Goal: Transaction & Acquisition: Purchase product/service

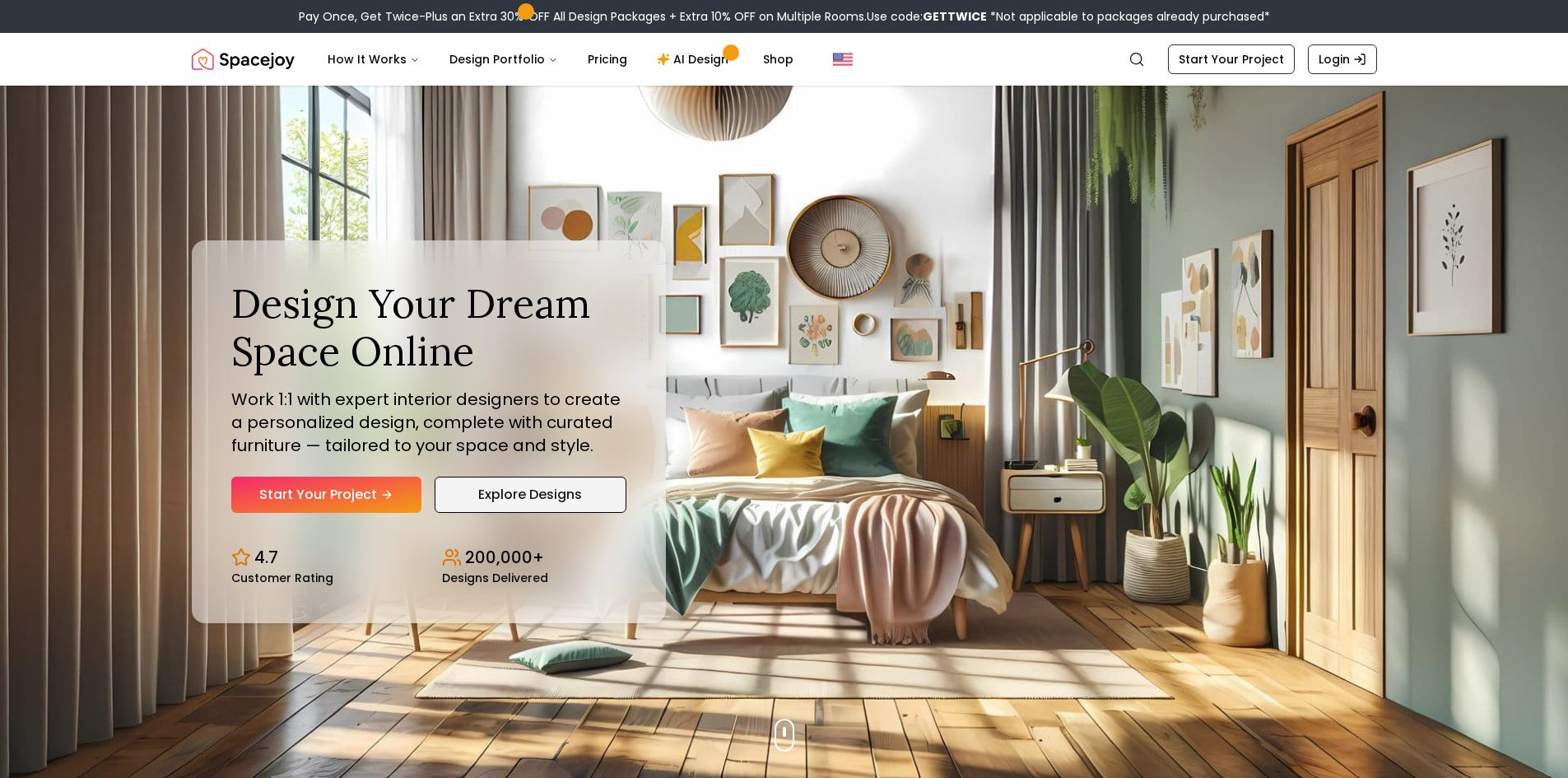
click at [510, 491] on link "Explore Designs" at bounding box center [530, 495] width 192 height 37
click at [383, 497] on icon "Hero section" at bounding box center [390, 495] width 13 height 13
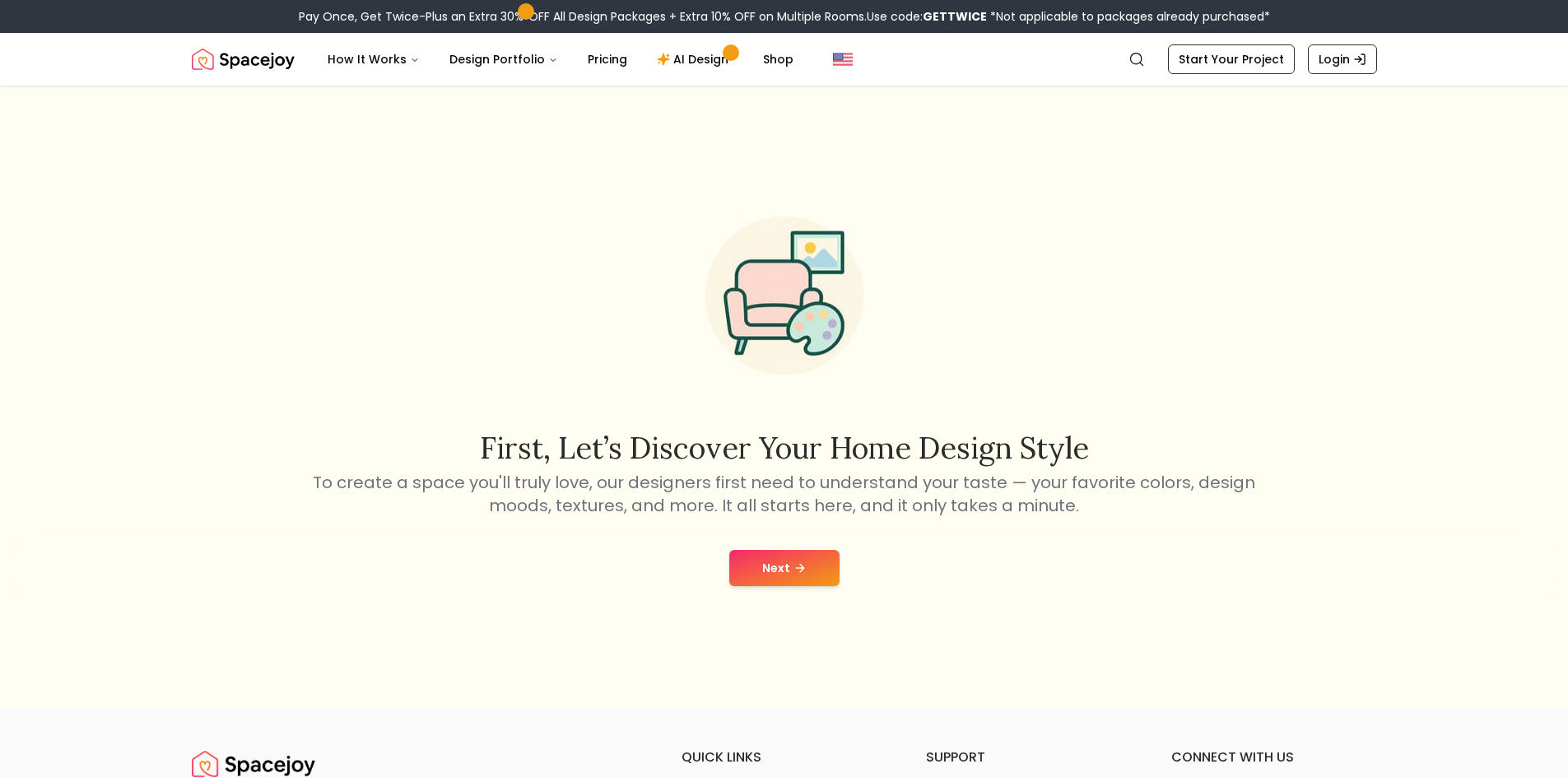
click at [787, 565] on button "Next" at bounding box center [785, 569] width 110 height 37
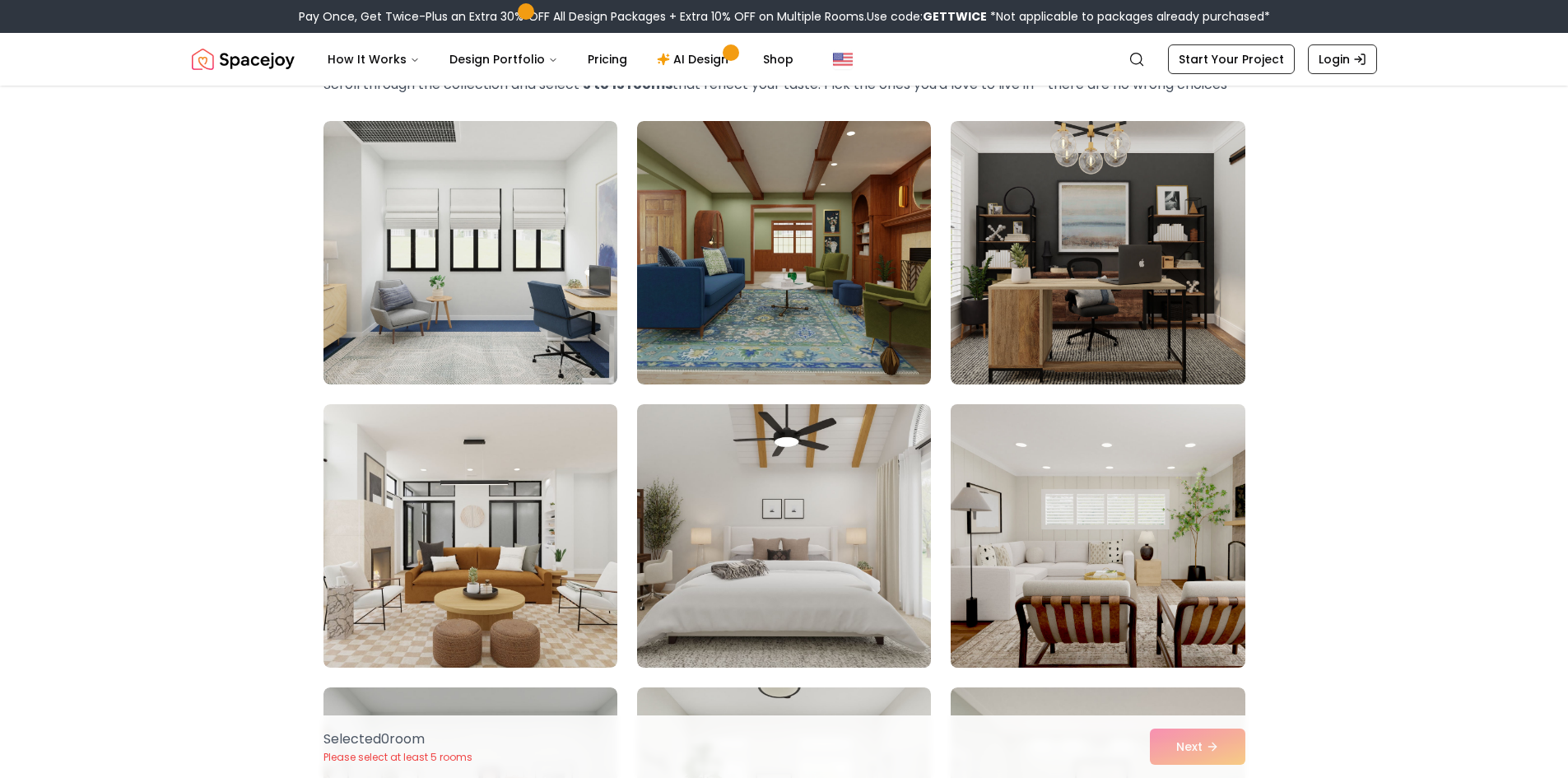
scroll to position [329, 0]
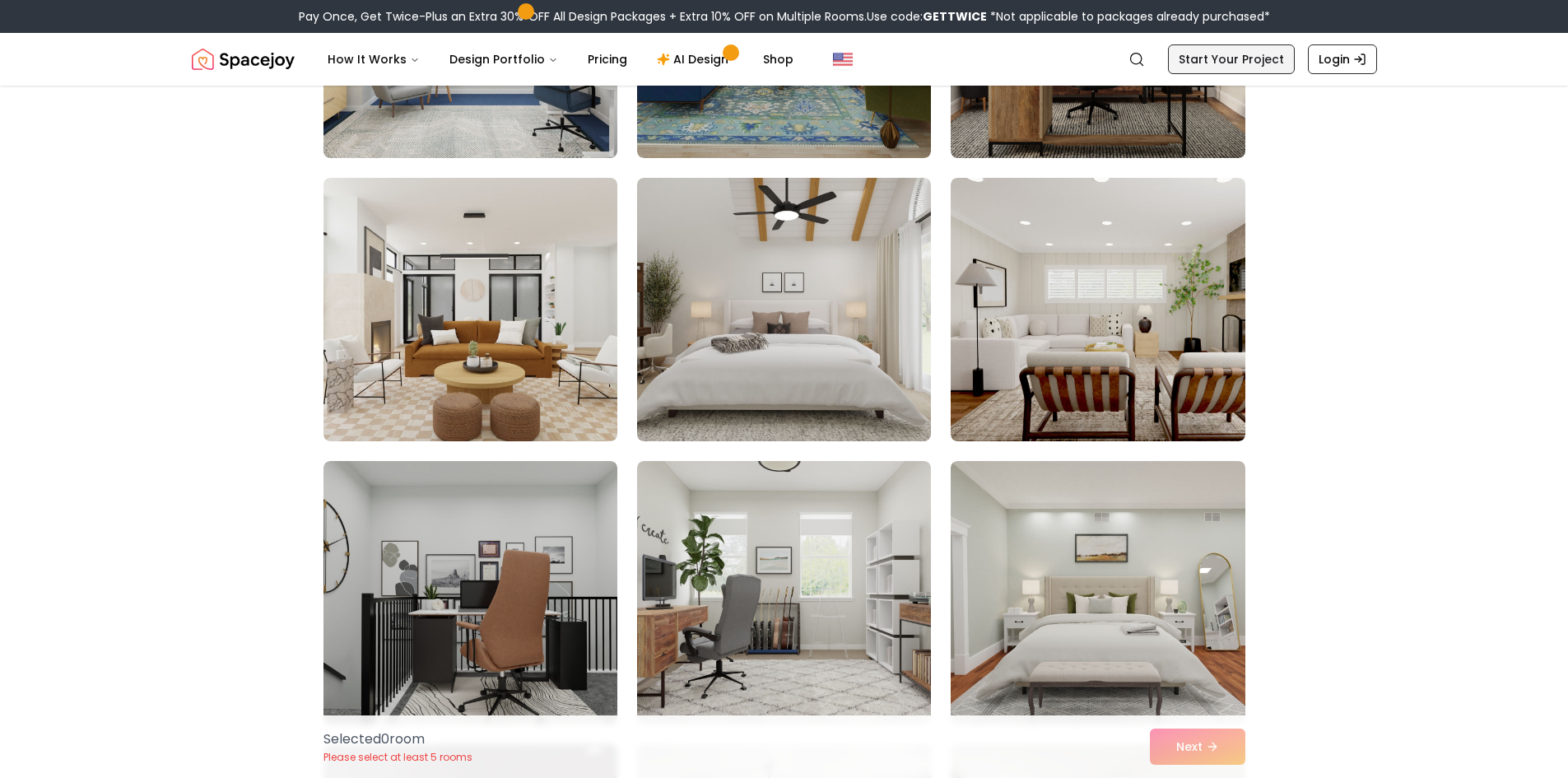
click at [1253, 63] on link "Start Your Project" at bounding box center [1231, 59] width 127 height 29
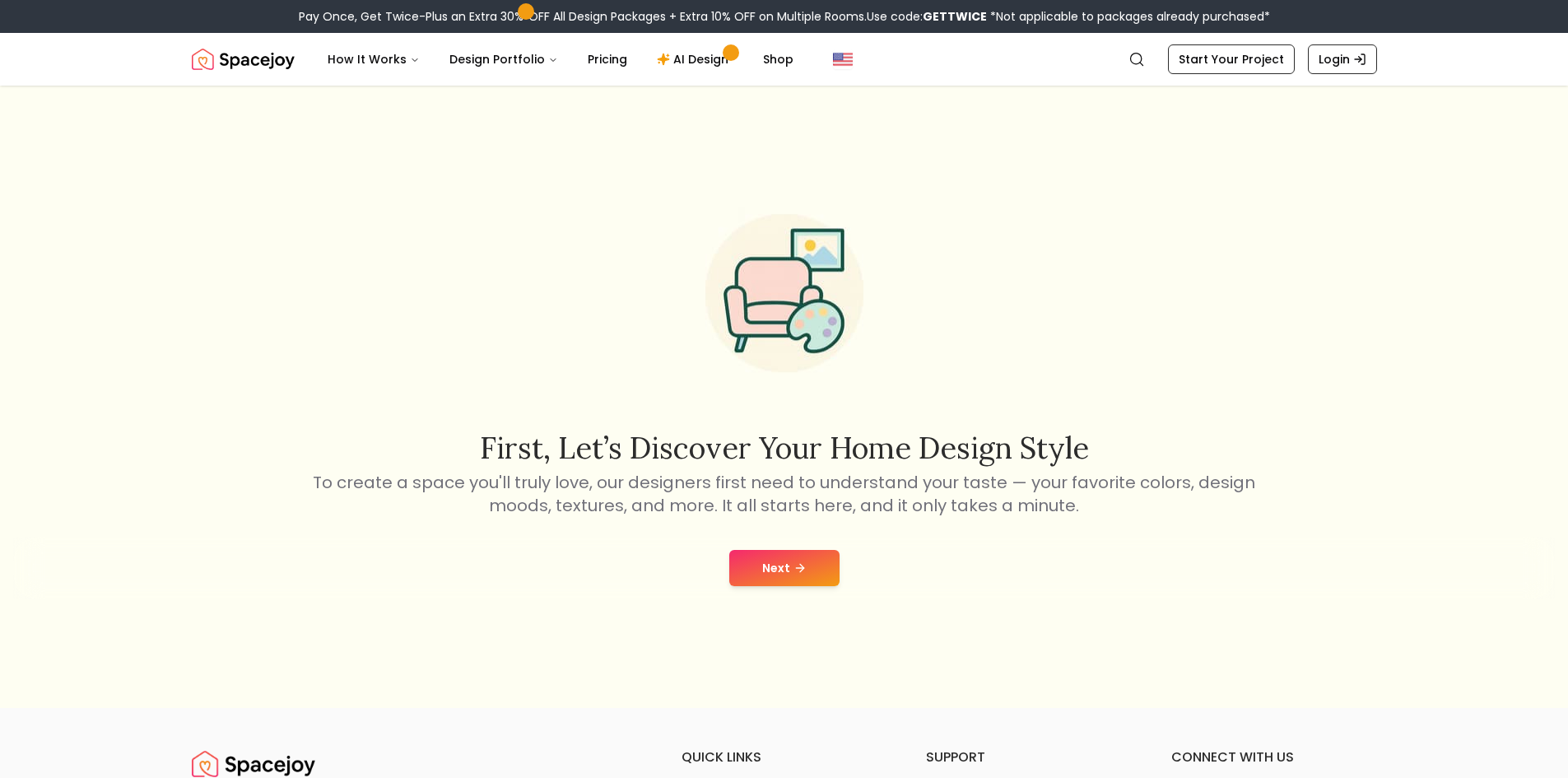
click at [760, 564] on button "Next" at bounding box center [785, 569] width 110 height 37
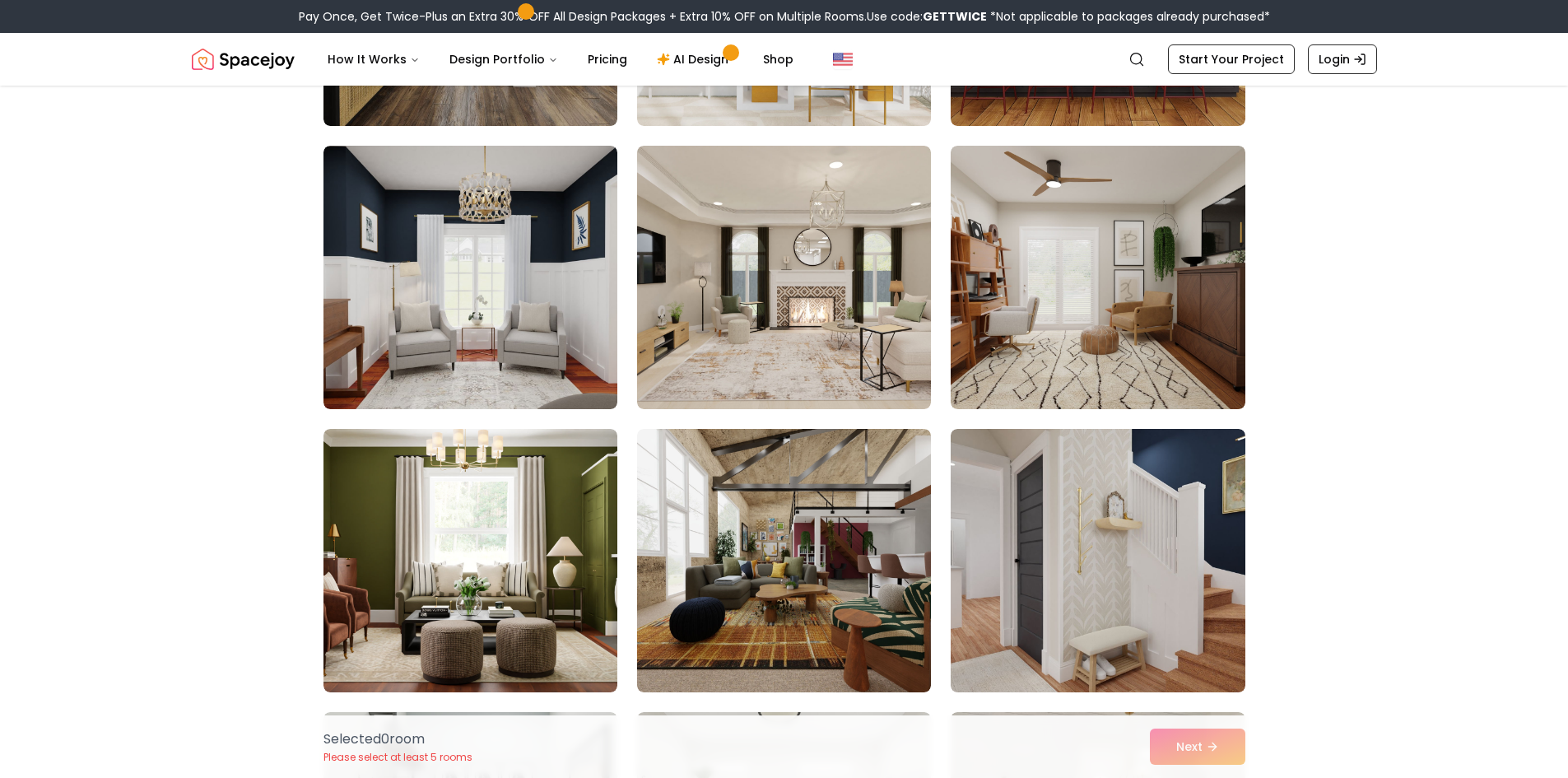
scroll to position [1895, 0]
